Goal: Transaction & Acquisition: Download file/media

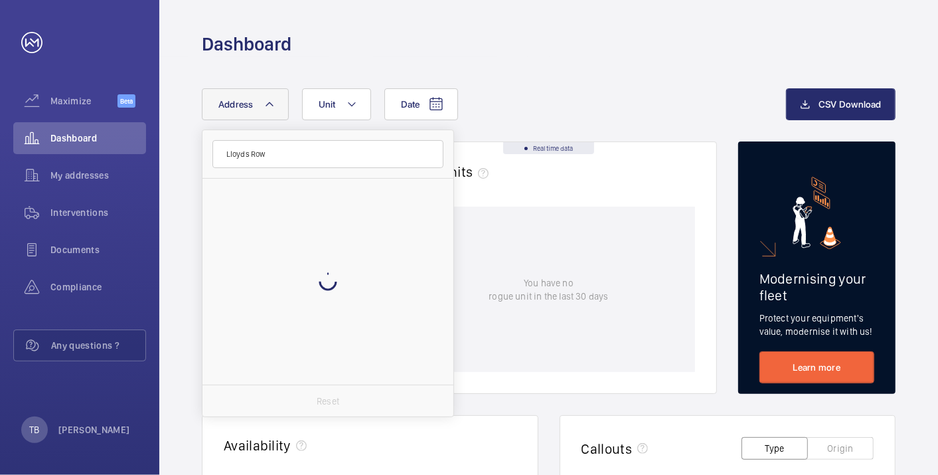
type input "Lloyds Row"
click at [256, 111] on button "Address" at bounding box center [245, 104] width 87 height 32
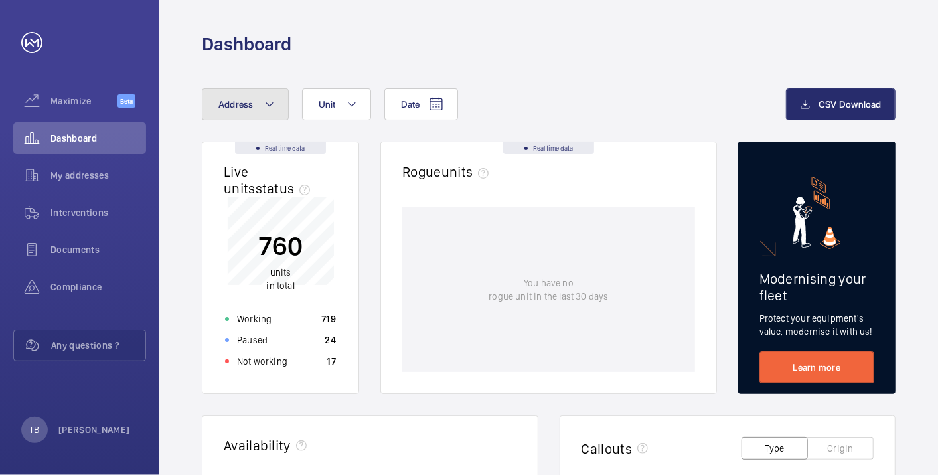
click at [254, 104] on button "Address" at bounding box center [245, 104] width 87 height 32
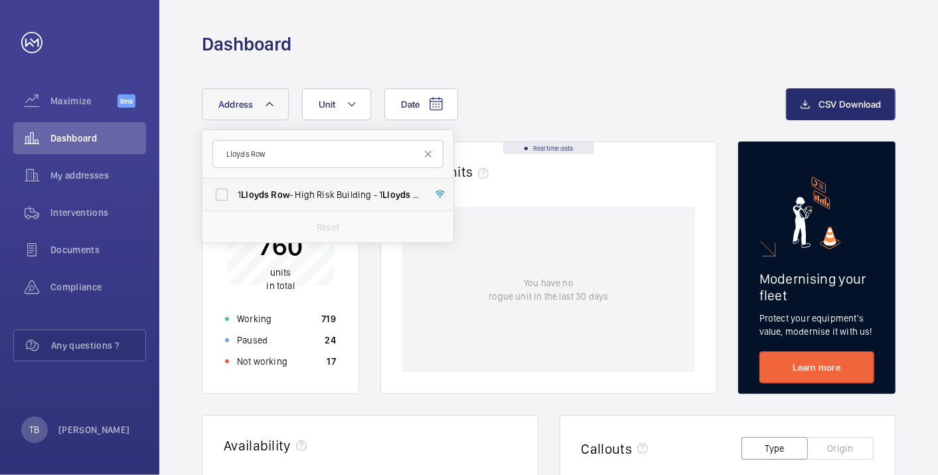
type input "Lloyds Row"
click at [302, 189] on span "[STREET_ADDRESS][DATE]" at bounding box center [329, 194] width 183 height 13
click at [235, 189] on input "[STREET_ADDRESS][DATE]" at bounding box center [222, 194] width 27 height 27
checkbox input "true"
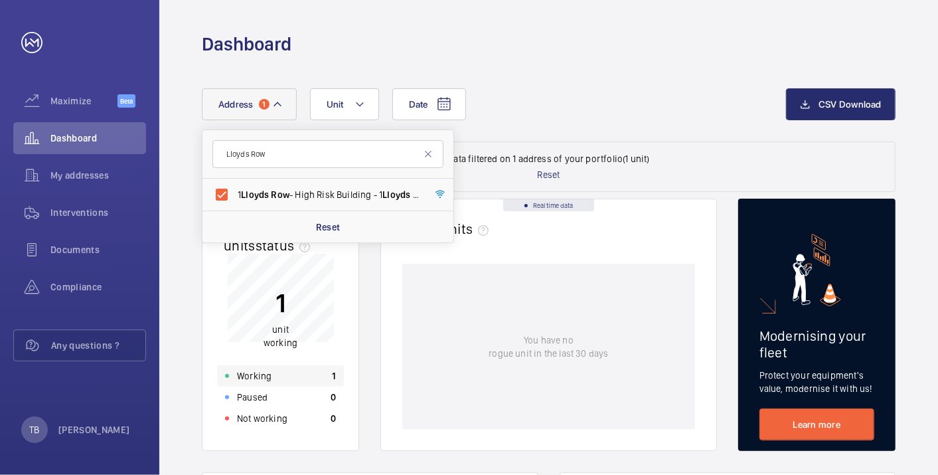
click at [304, 371] on div "Working 1" at bounding box center [280, 375] width 127 height 21
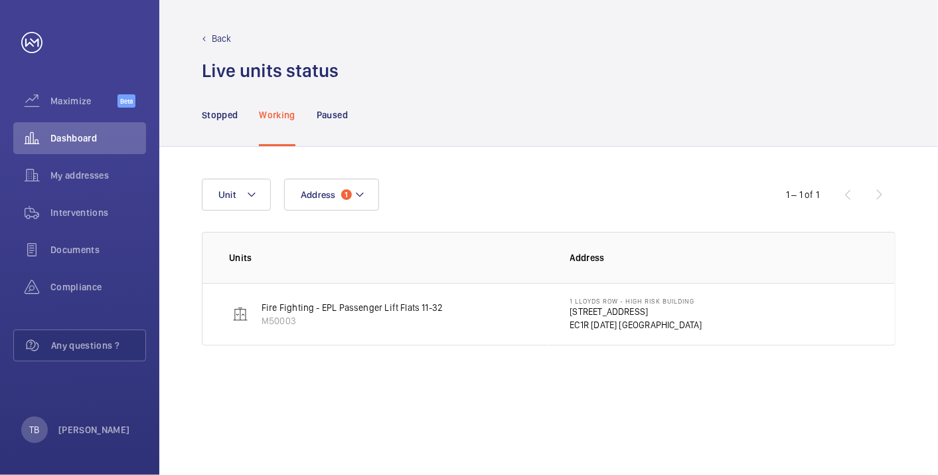
click at [609, 318] on p "EC1R [DATE] [GEOGRAPHIC_DATA]" at bounding box center [636, 324] width 132 height 13
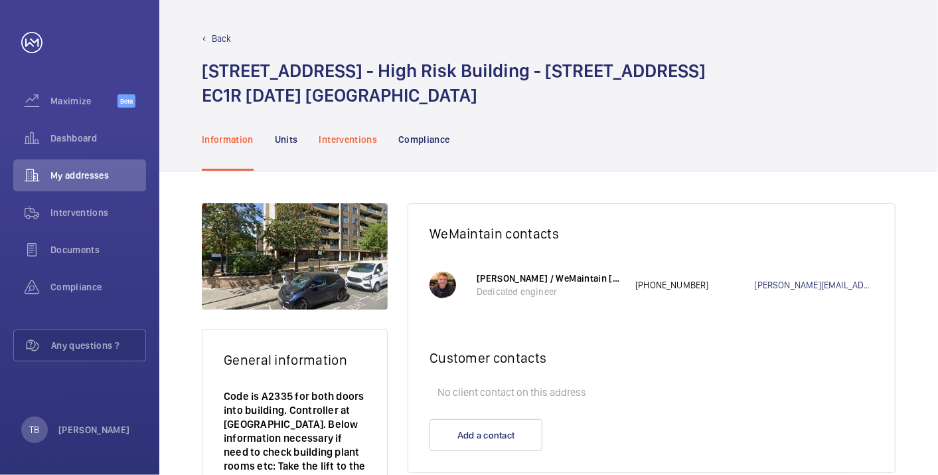
click at [349, 139] on p "Interventions" at bounding box center [348, 139] width 58 height 13
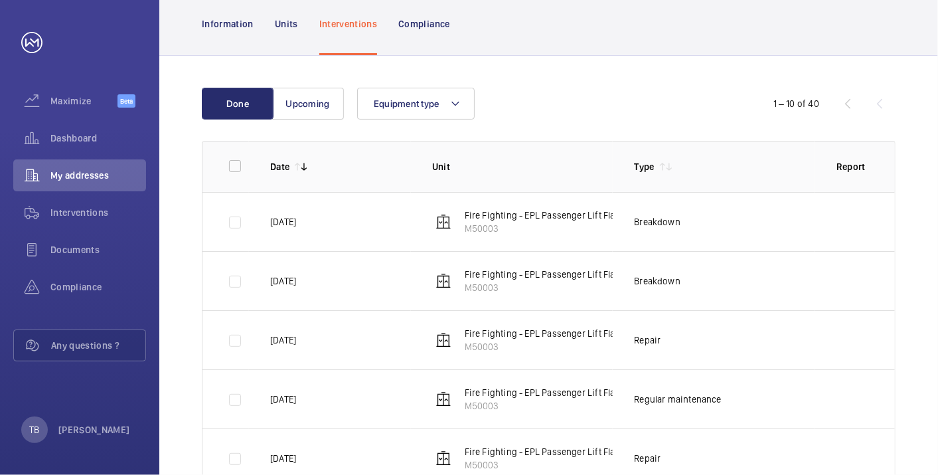
scroll to position [117, 0]
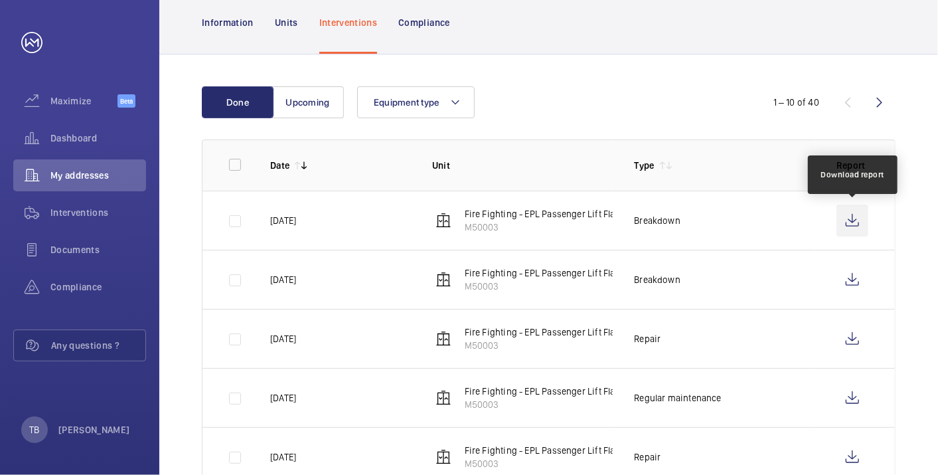
click at [859, 216] on wm-front-icon-button at bounding box center [853, 221] width 32 height 32
